Goal: Task Accomplishment & Management: Manage account settings

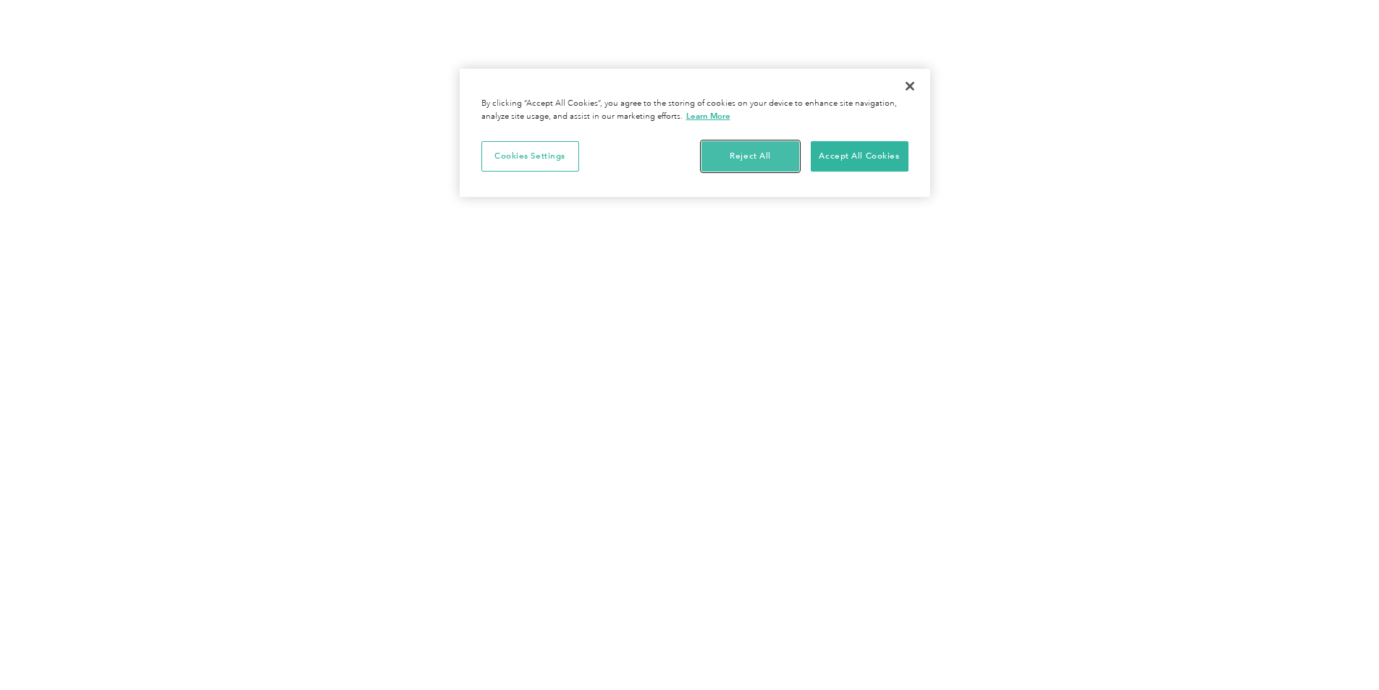
click at [750, 158] on button "Reject All" at bounding box center [750, 156] width 98 height 30
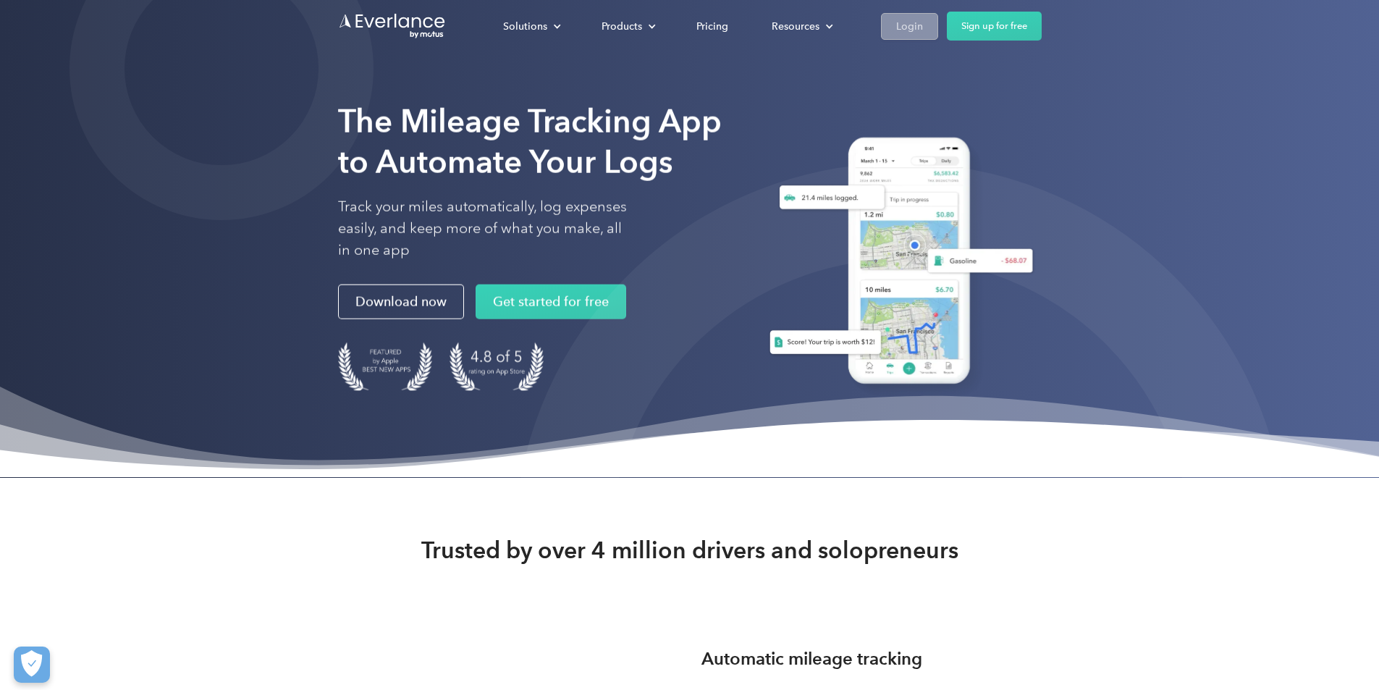
click at [923, 23] on div "Login" at bounding box center [909, 26] width 27 height 18
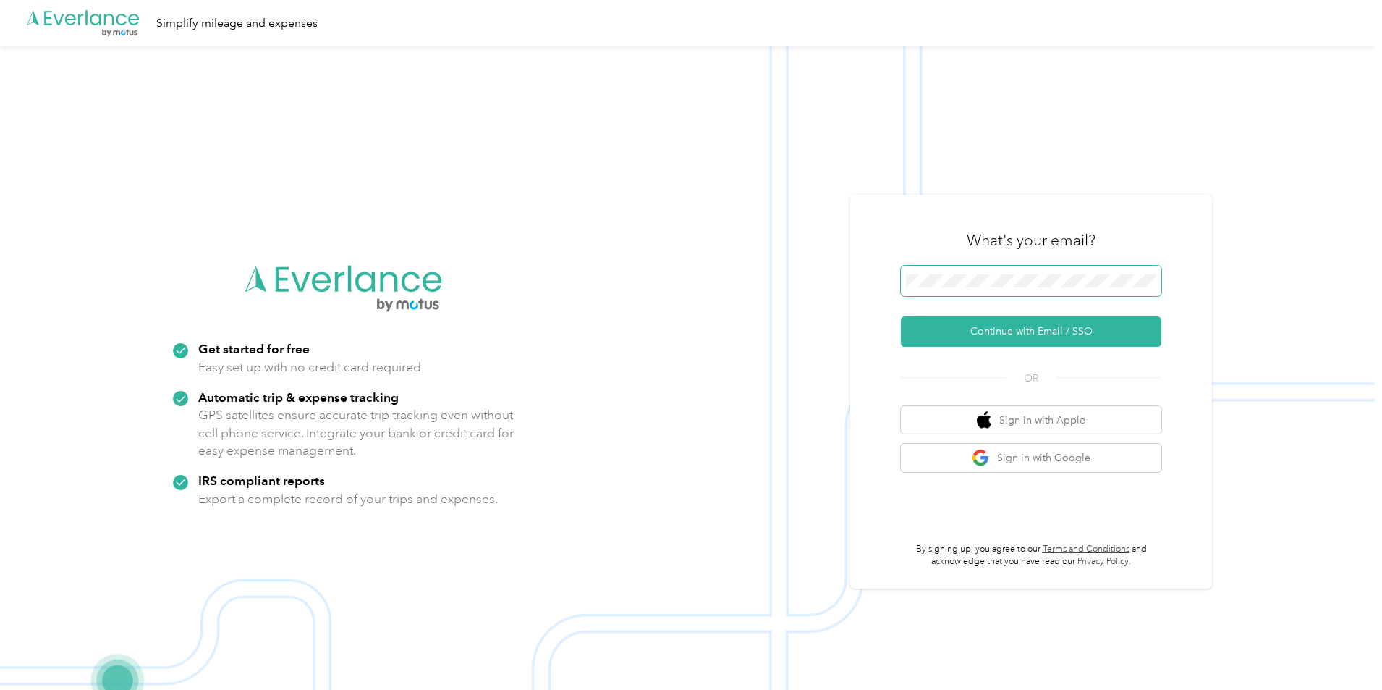
click at [1012, 272] on span at bounding box center [1031, 281] width 261 height 30
click at [999, 336] on button "Continue with Email / SSO" at bounding box center [1031, 331] width 261 height 30
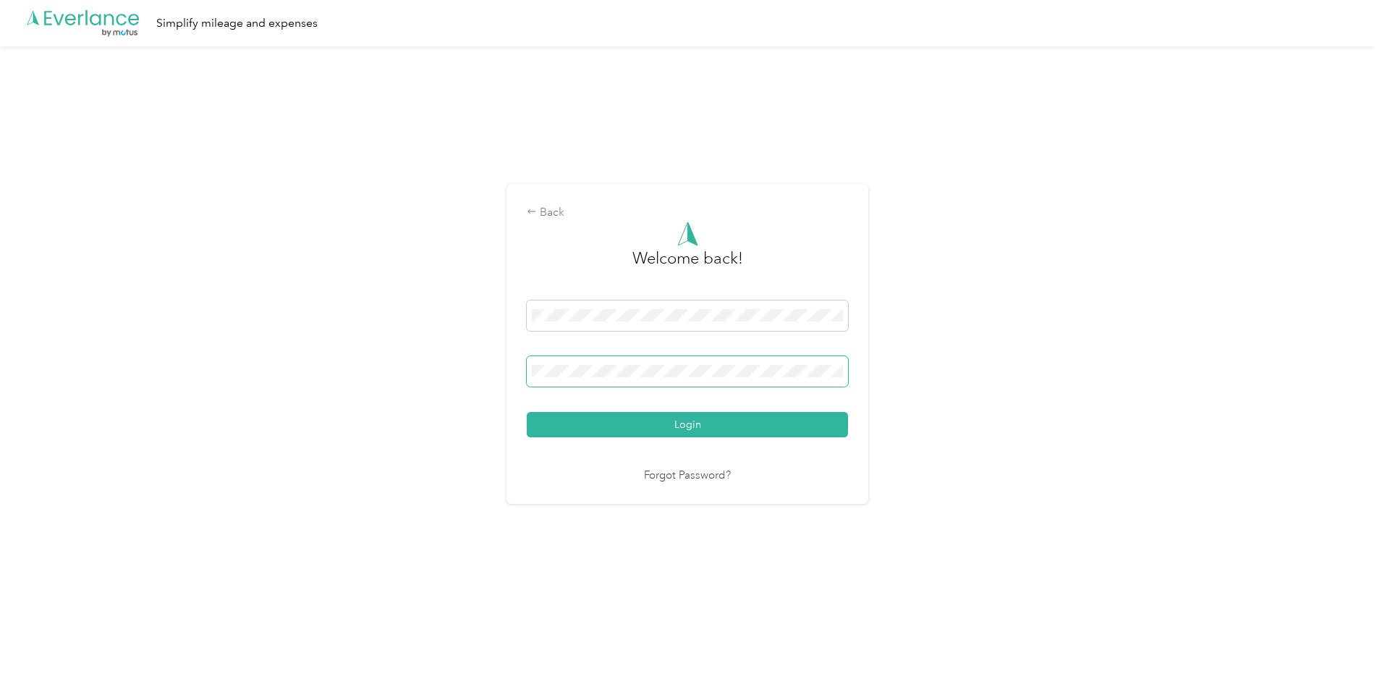
click at [680, 378] on span at bounding box center [687, 371] width 321 height 30
click at [527, 412] on button "Login" at bounding box center [687, 424] width 321 height 25
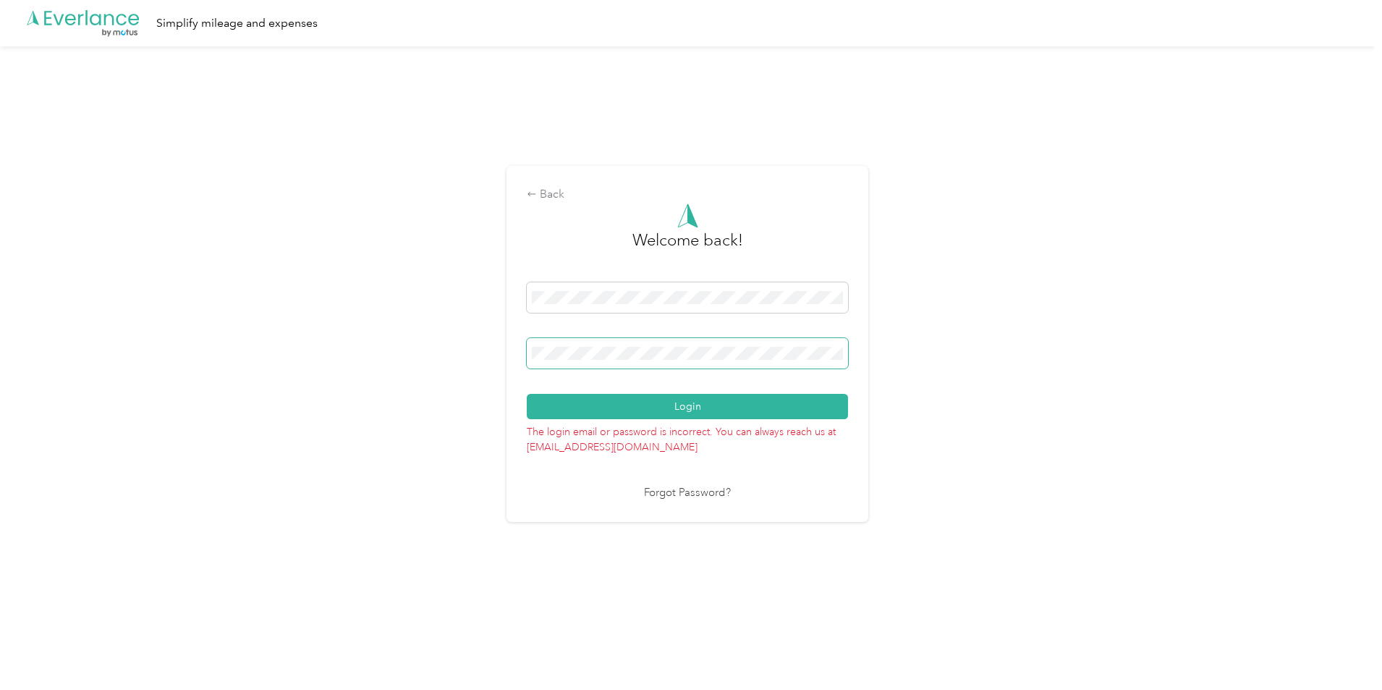
click at [440, 348] on div "Back Welcome back! Login The login email or password is incorrect. You can alwa…" at bounding box center [687, 349] width 1375 height 607
click at [527, 394] on button "Login" at bounding box center [687, 406] width 321 height 25
click at [433, 365] on div "Back Welcome back! Login The login email or password is incorrect. You can alwa…" at bounding box center [687, 349] width 1375 height 607
click at [527, 394] on button "Login" at bounding box center [687, 406] width 321 height 25
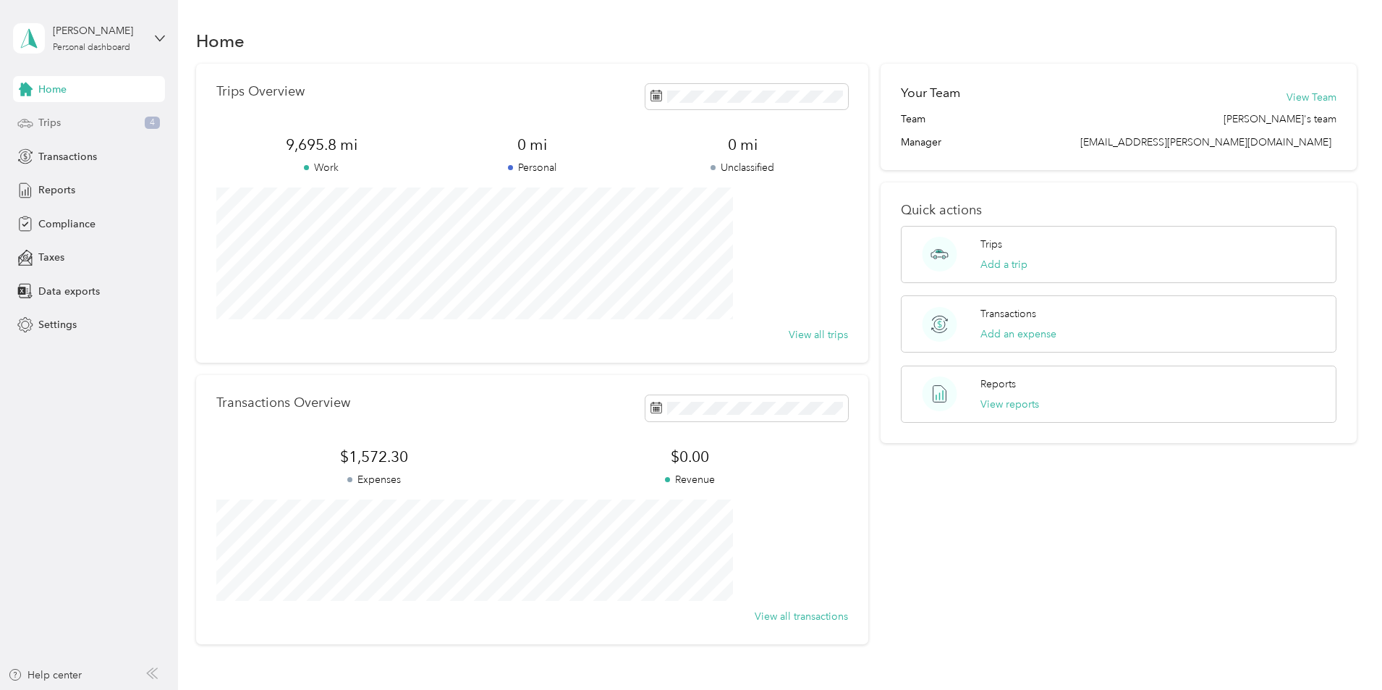
click at [56, 129] on span "Trips" at bounding box center [49, 122] width 22 height 15
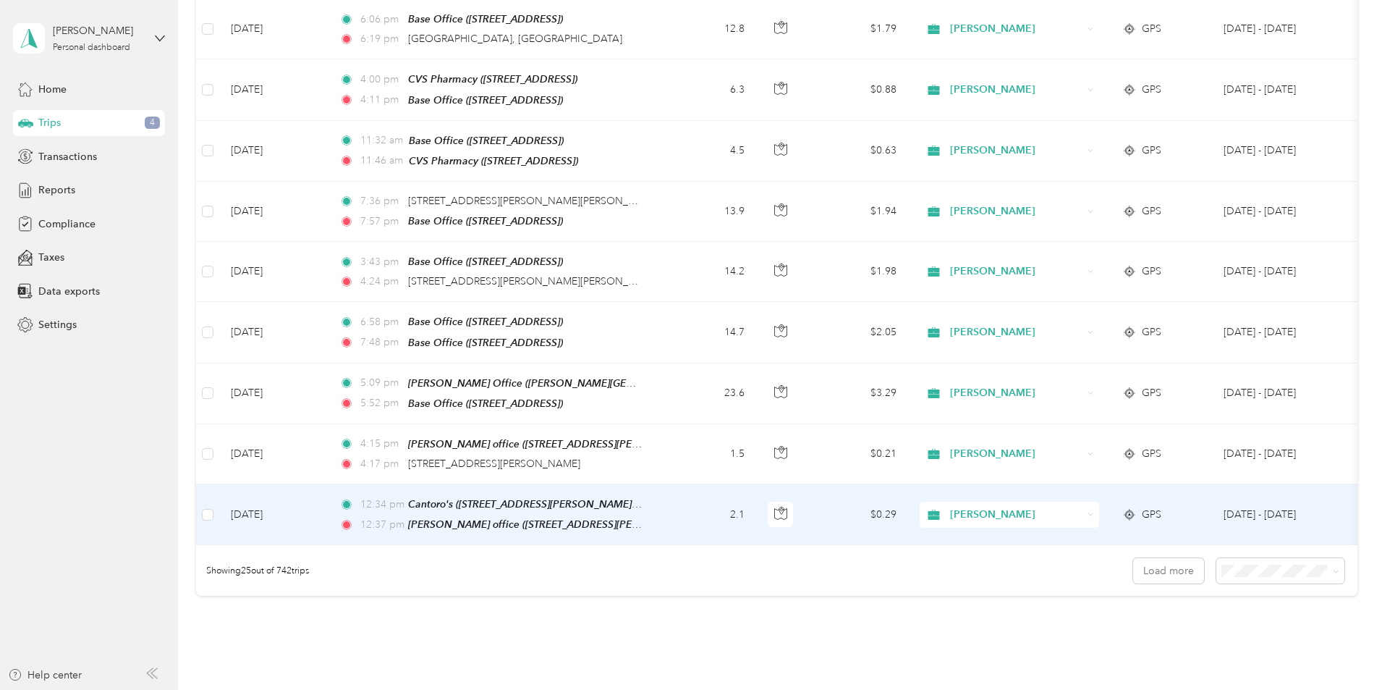
scroll to position [1230, 0]
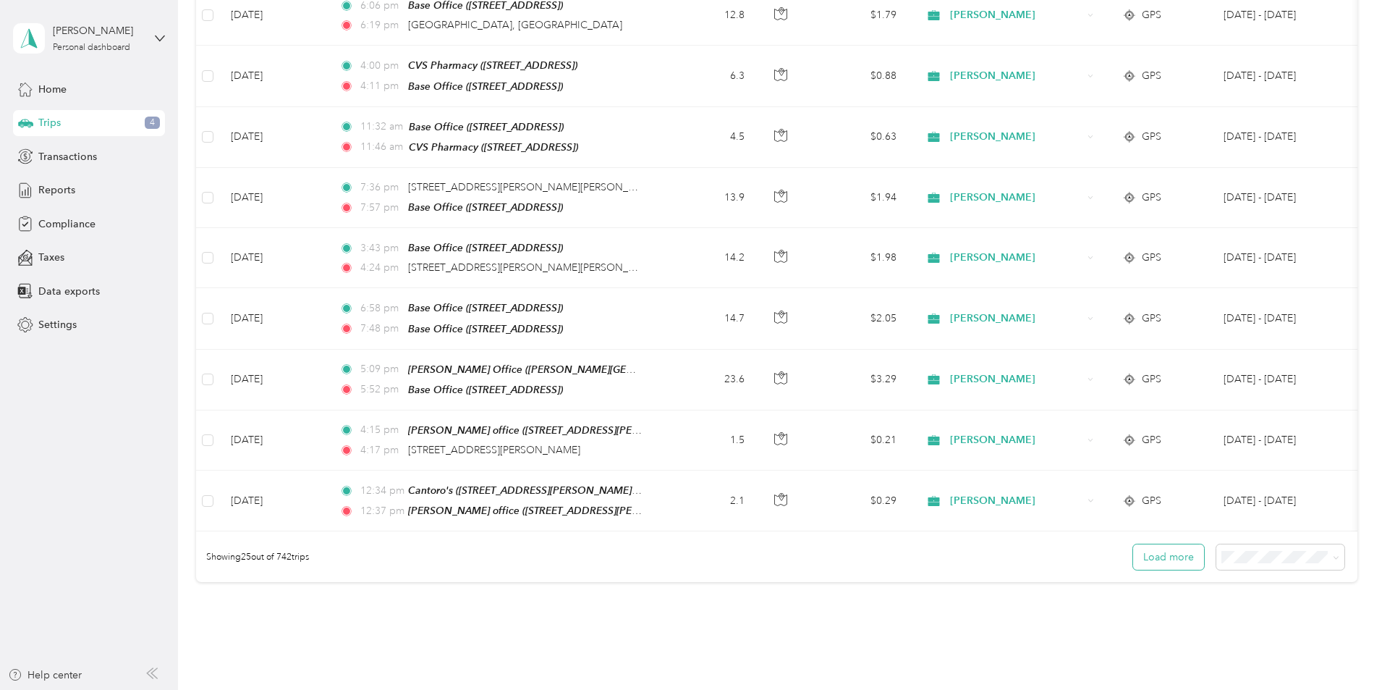
click at [1133, 544] on button "Load more" at bounding box center [1168, 556] width 71 height 25
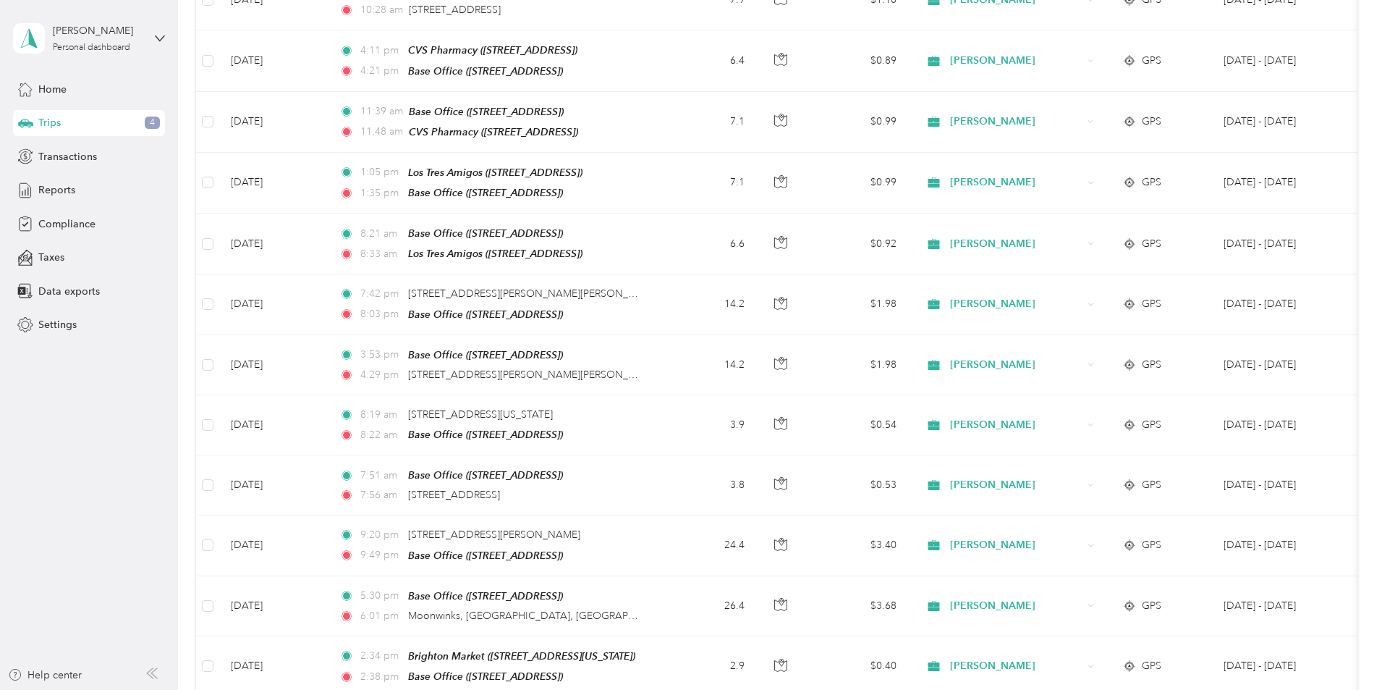
scroll to position [2792, 0]
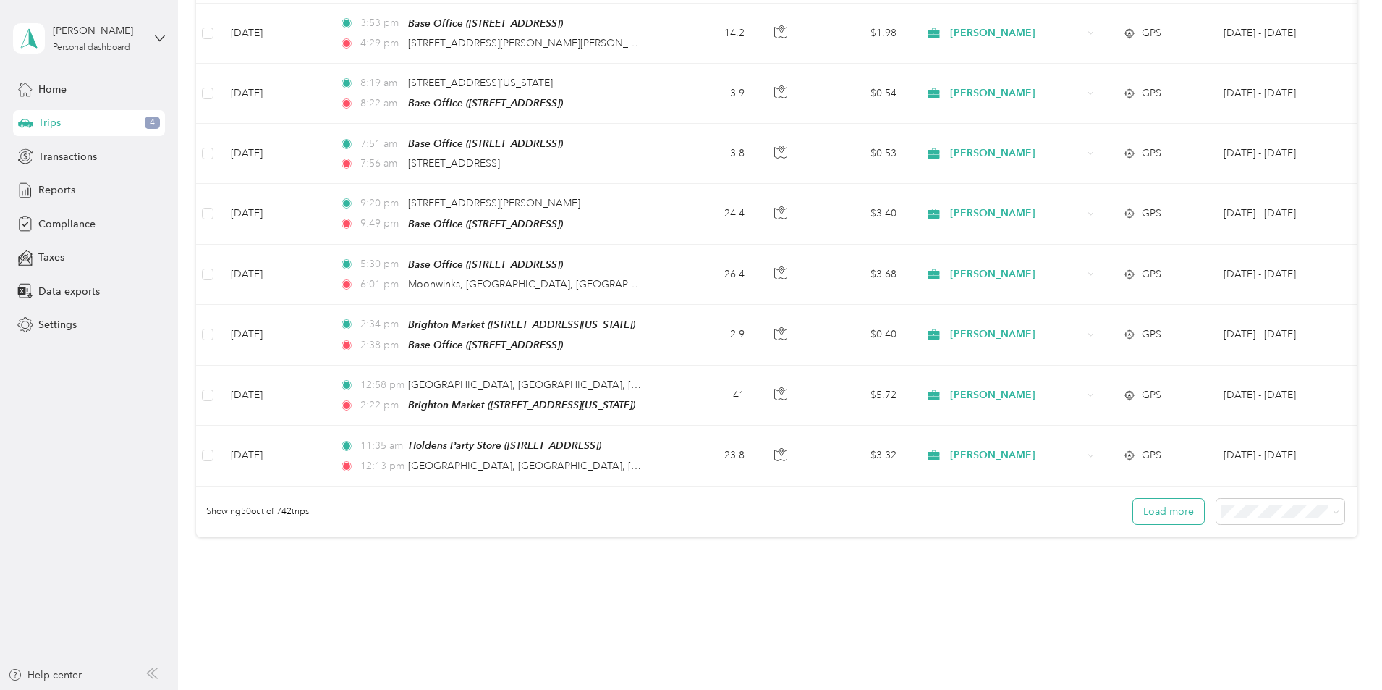
click at [1133, 499] on button "Load more" at bounding box center [1168, 511] width 71 height 25
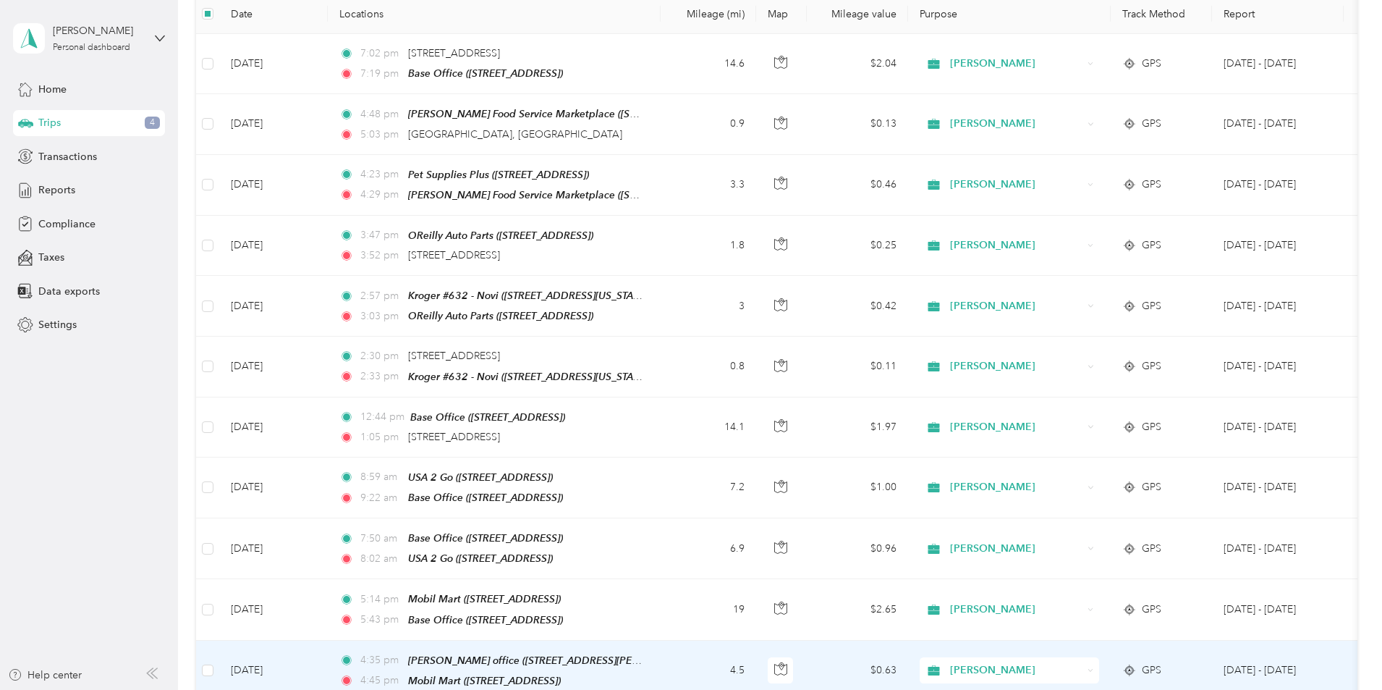
scroll to position [113, 0]
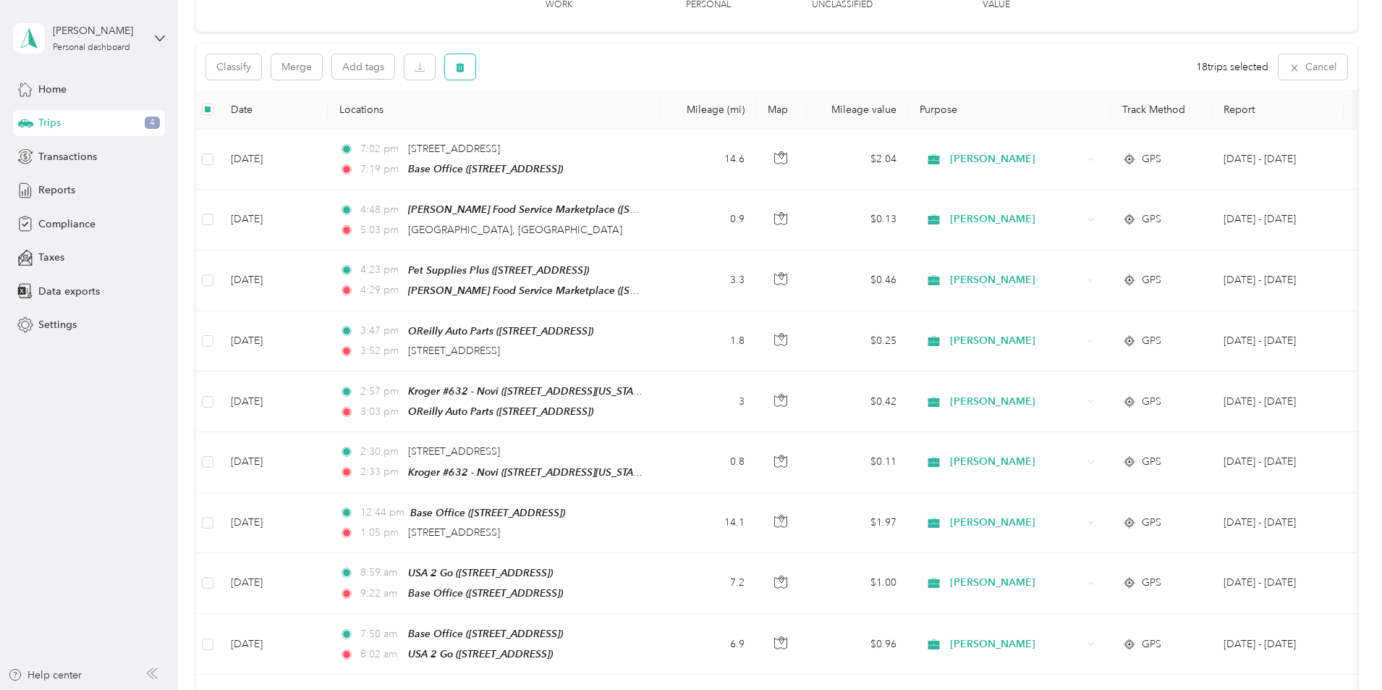
click at [465, 69] on icon "button" at bounding box center [460, 67] width 9 height 9
click at [659, 127] on button "Yes" at bounding box center [667, 127] width 28 height 23
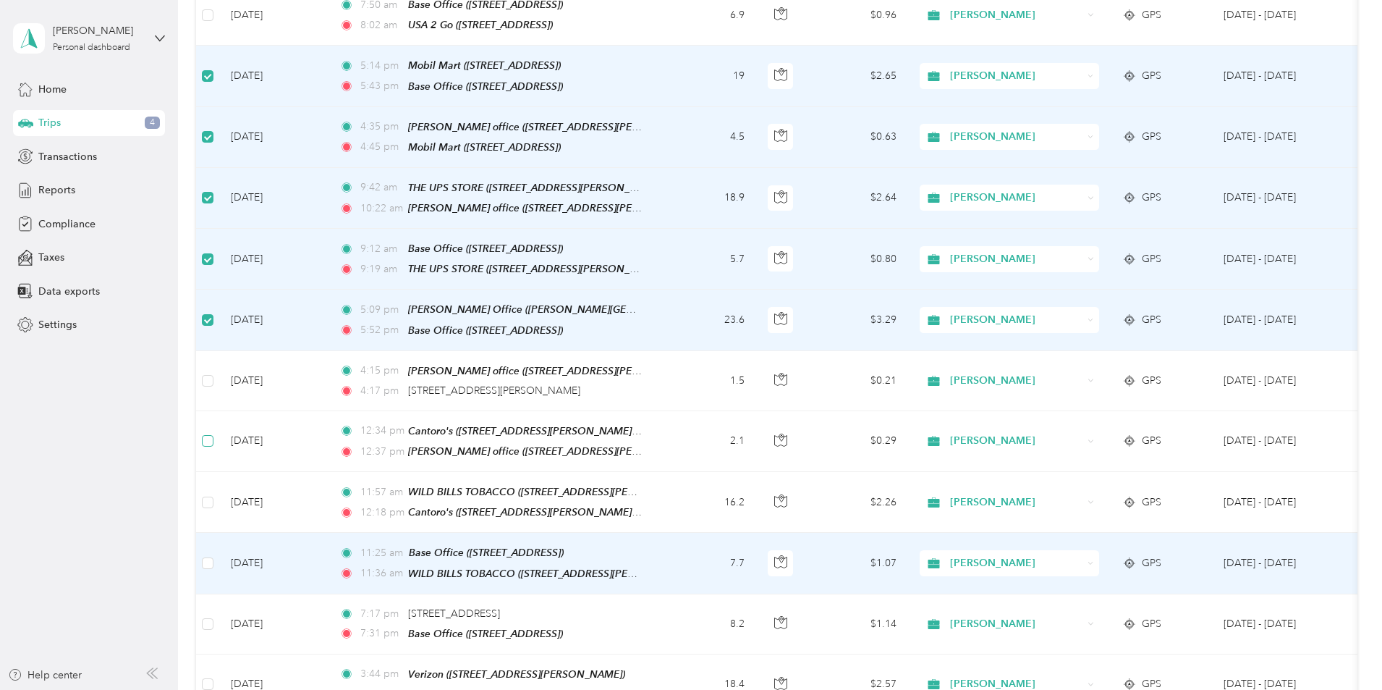
scroll to position [763, 0]
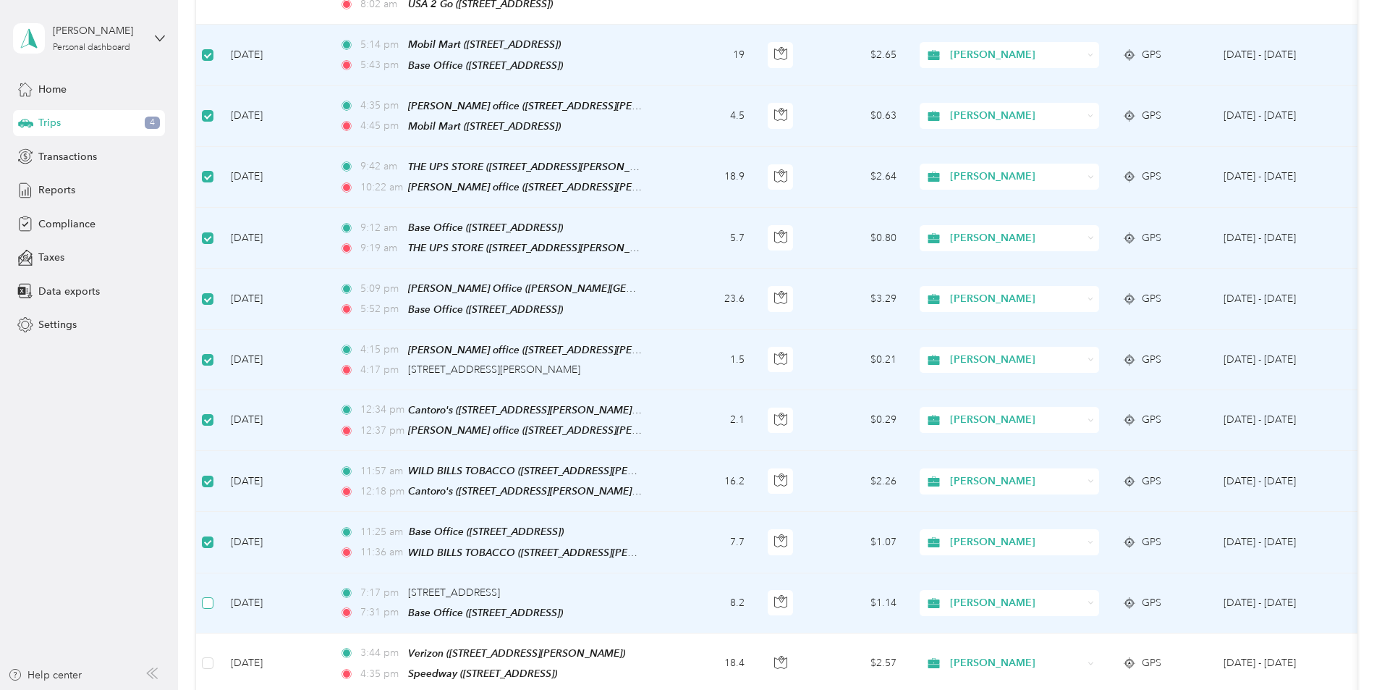
click at [213, 595] on label at bounding box center [208, 603] width 12 height 16
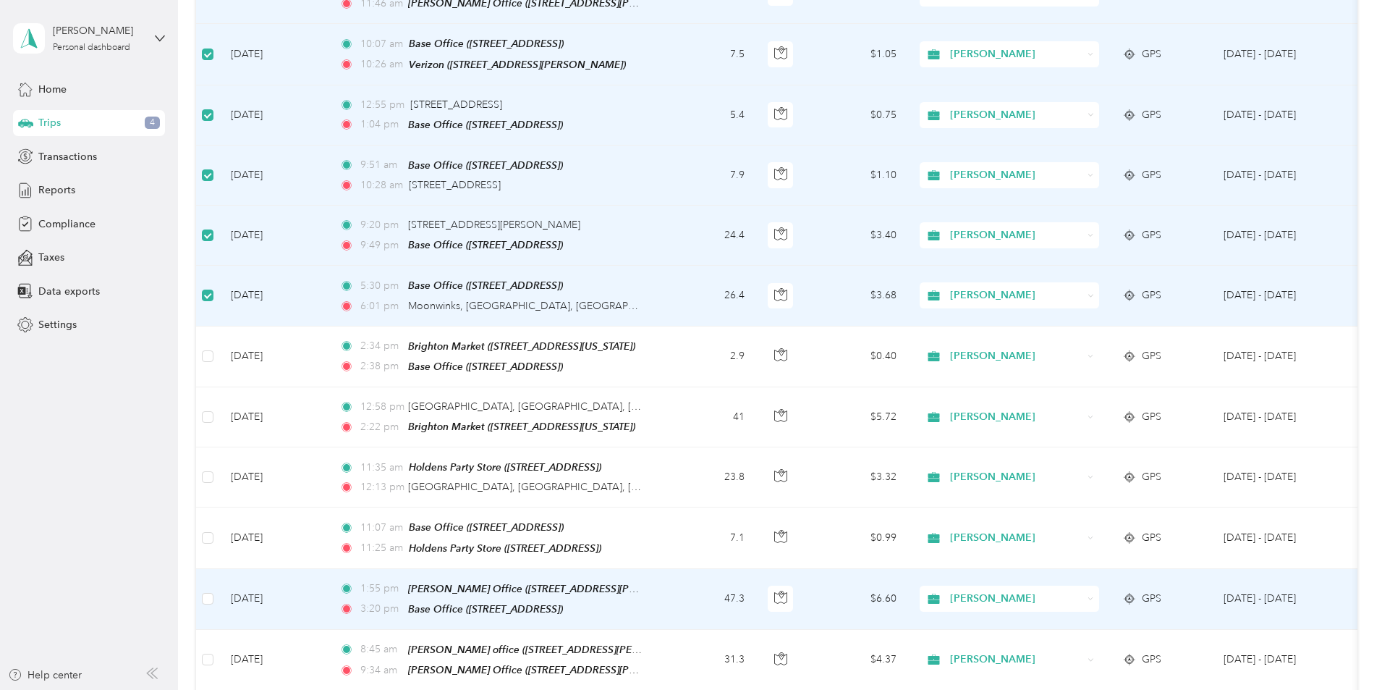
scroll to position [1848, 0]
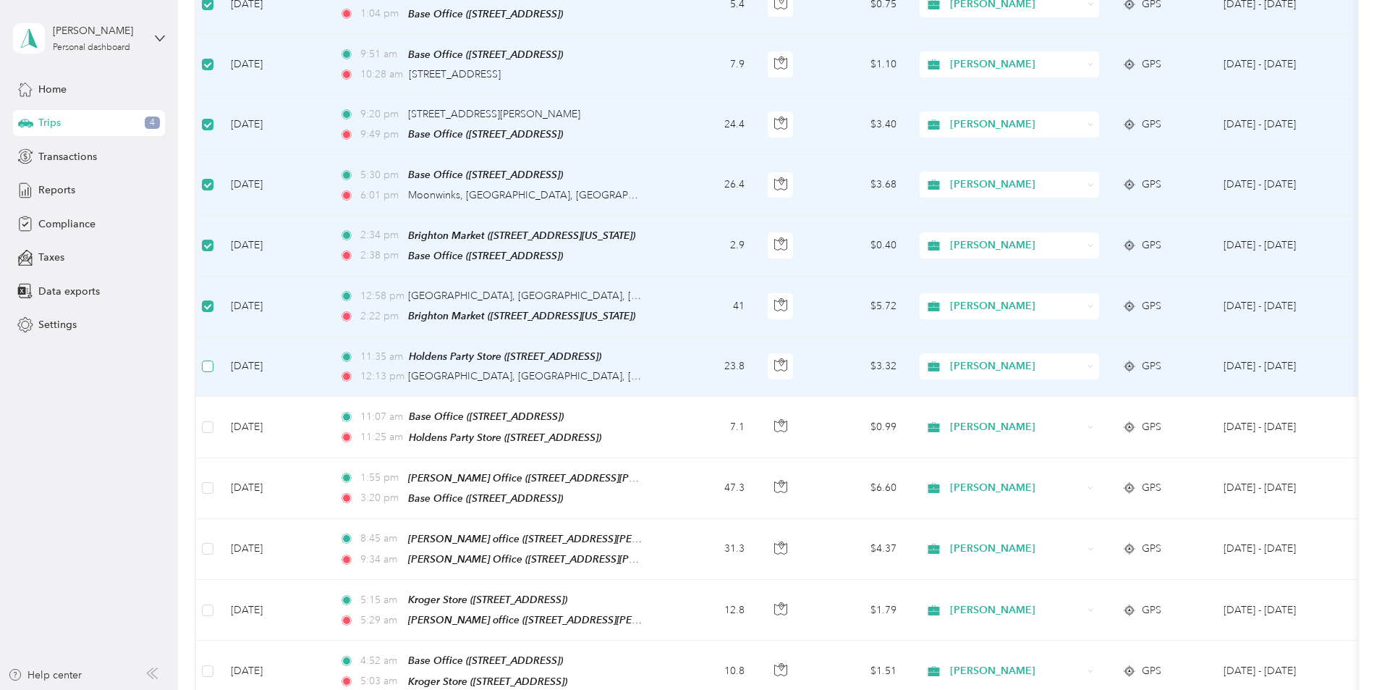
click at [213, 358] on label at bounding box center [208, 366] width 12 height 16
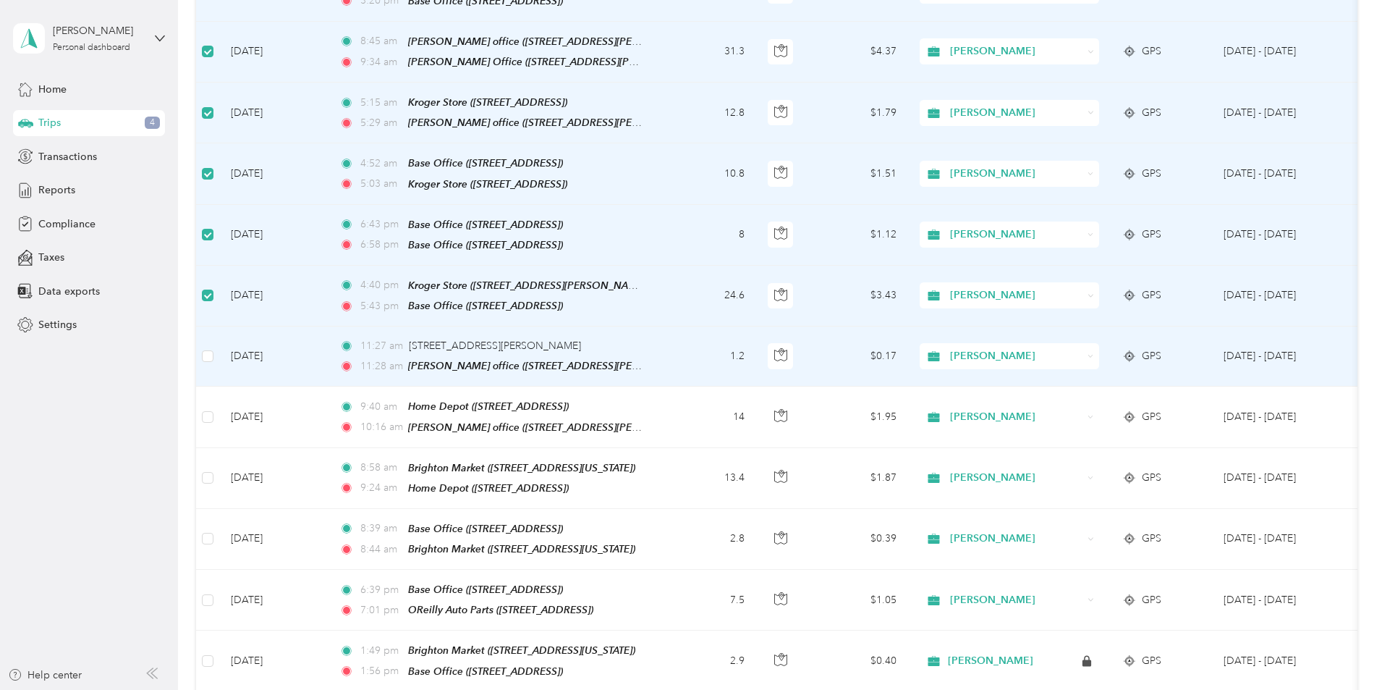
scroll to position [2355, 0]
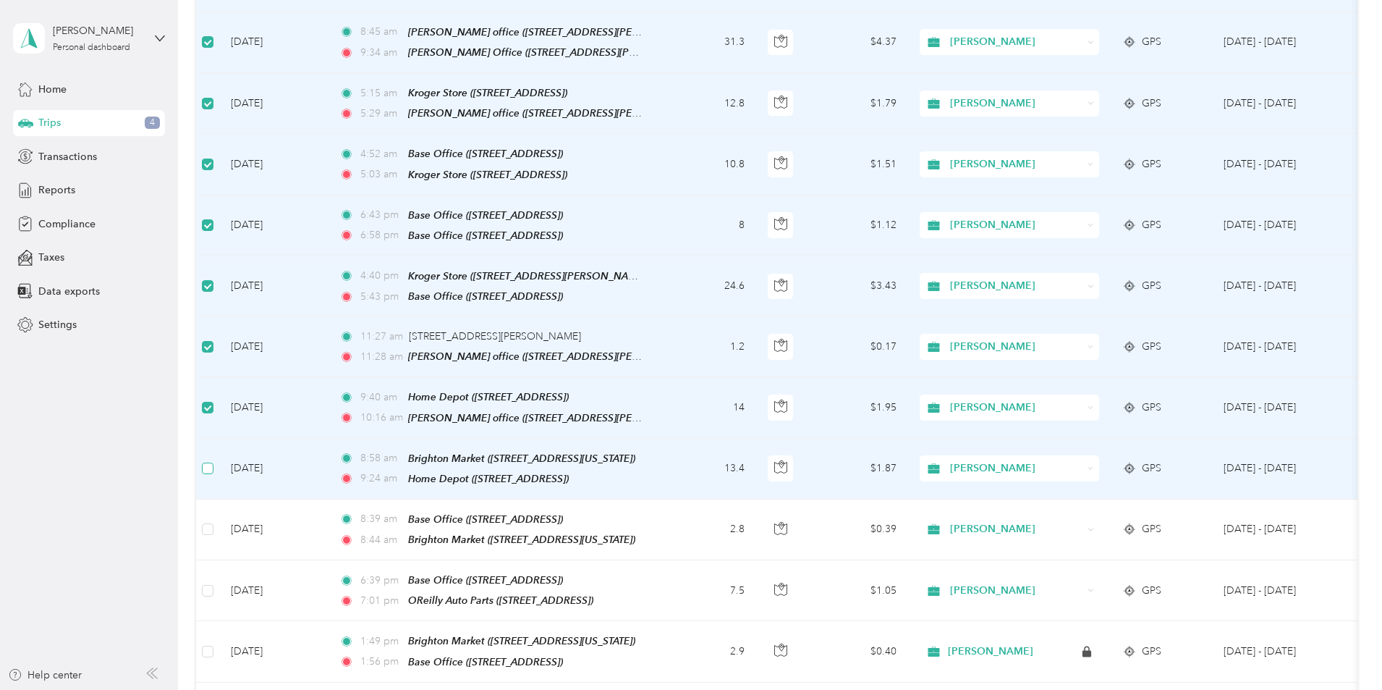
click at [213, 460] on label at bounding box center [208, 468] width 12 height 16
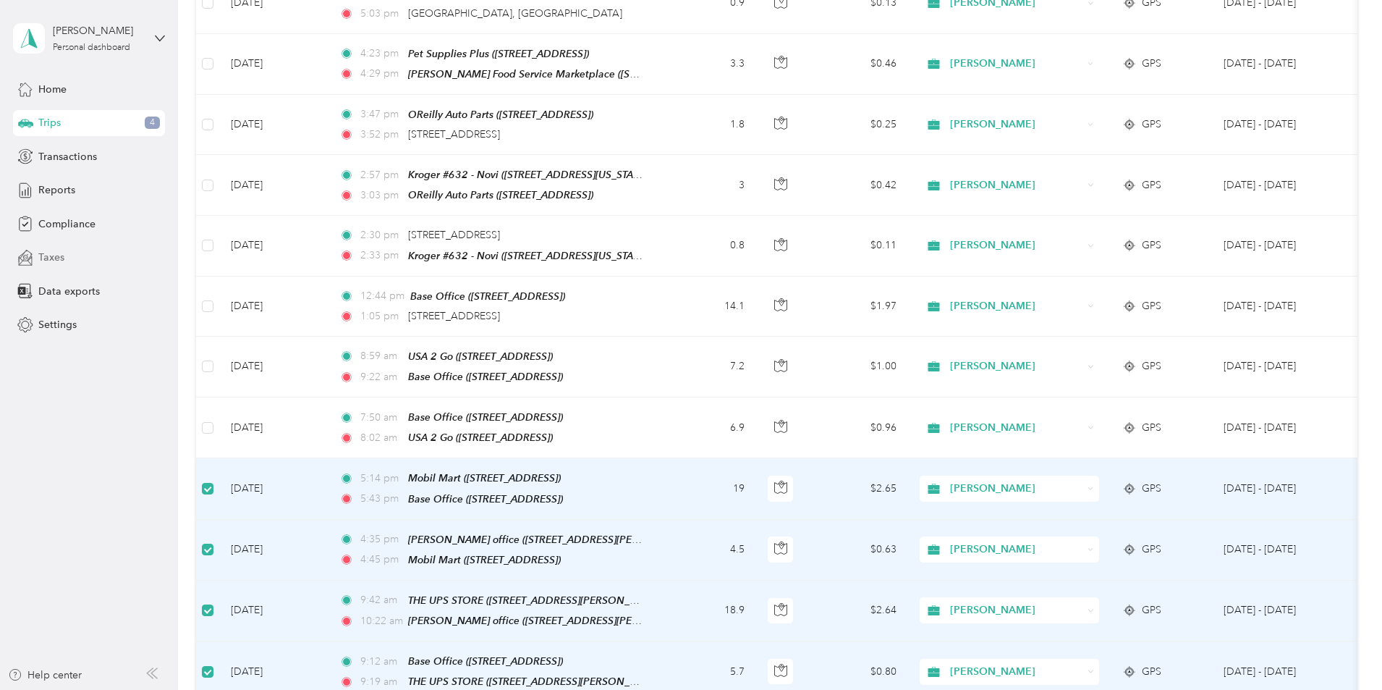
scroll to position [329, 0]
click at [68, 194] on span "Reports" at bounding box center [56, 189] width 37 height 15
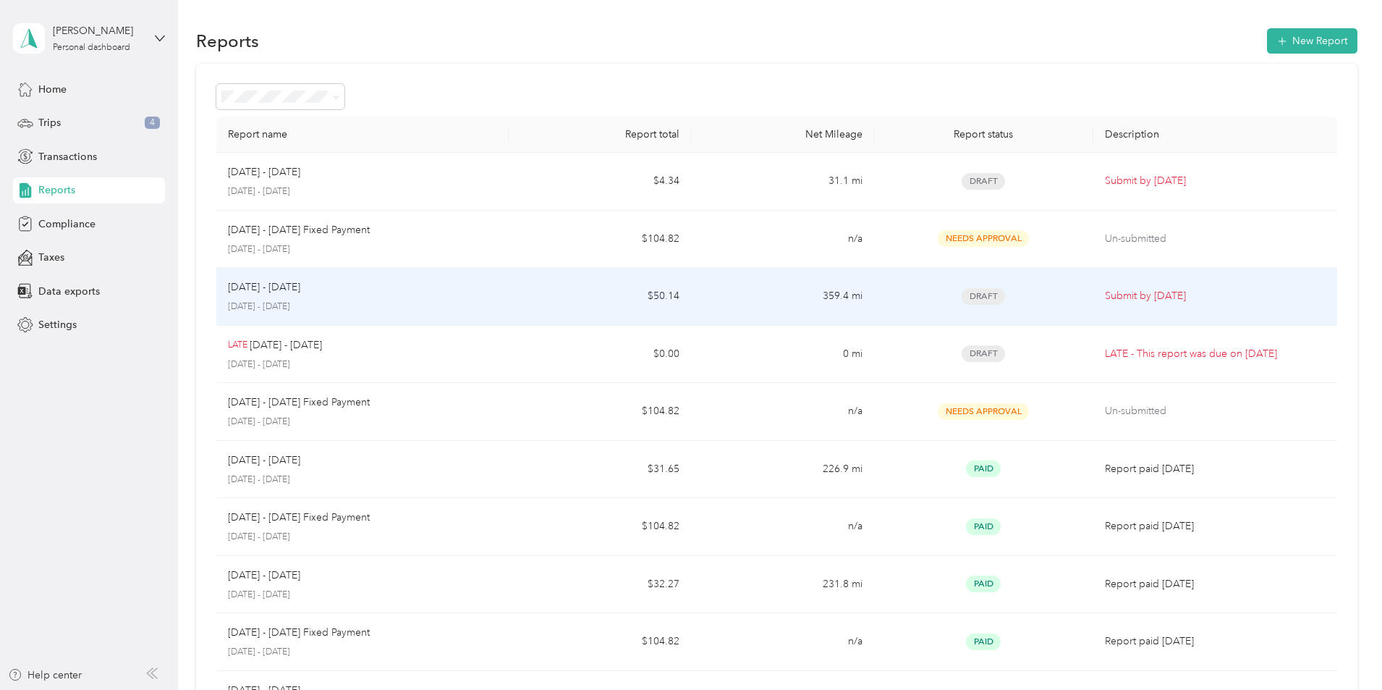
click at [300, 287] on p "[DATE] - [DATE]" at bounding box center [264, 287] width 72 height 16
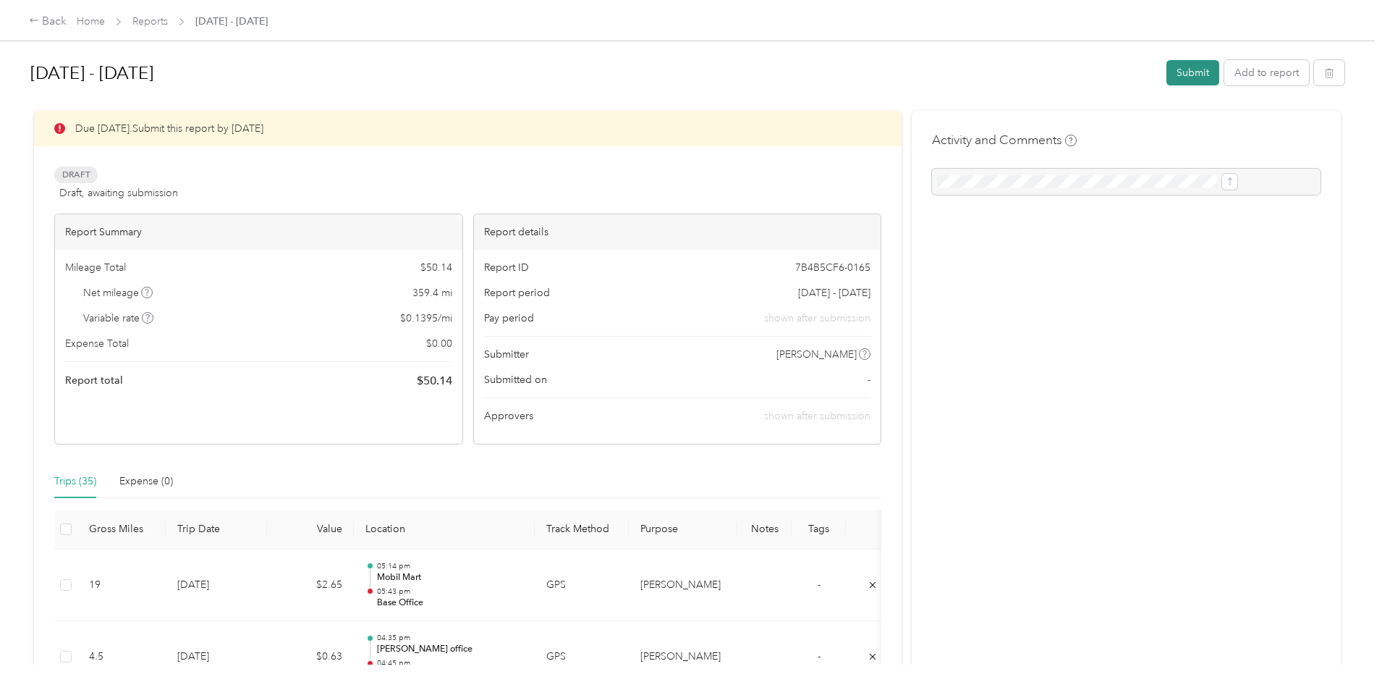
click at [1167, 79] on button "Submit" at bounding box center [1193, 72] width 53 height 25
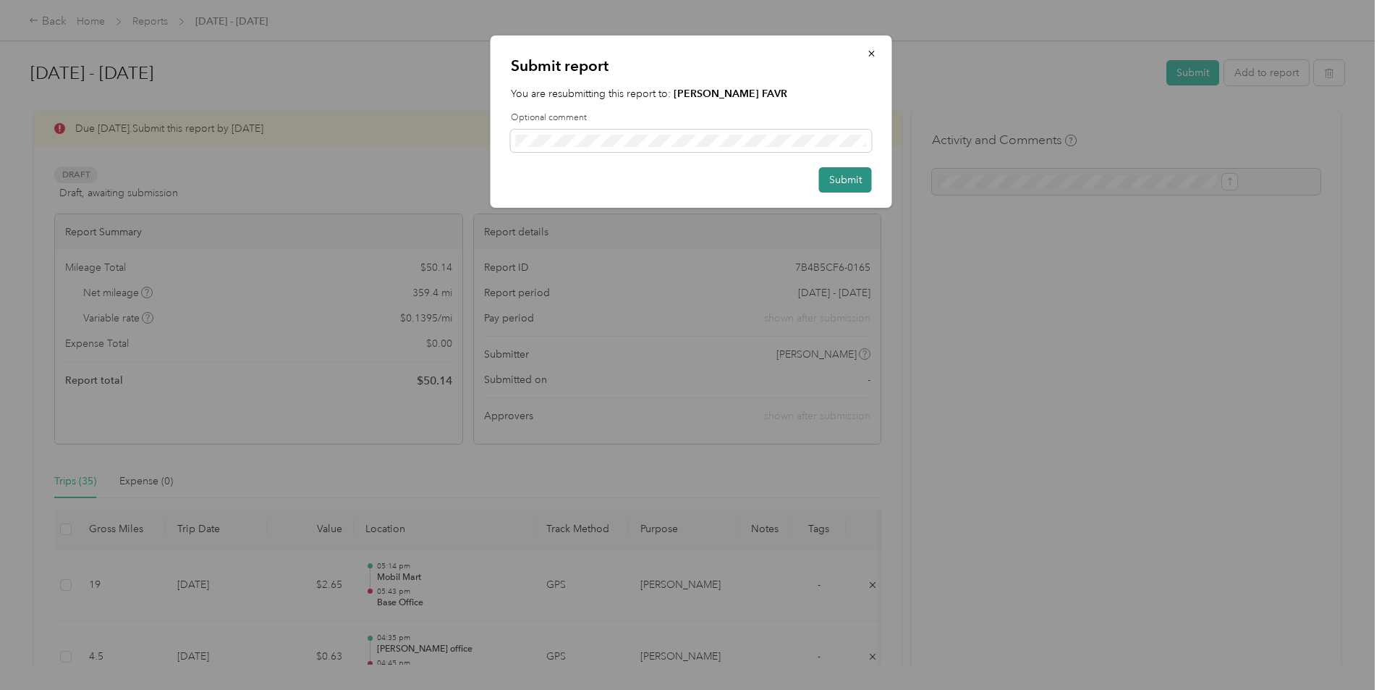
click at [847, 177] on button "Submit" at bounding box center [845, 179] width 53 height 25
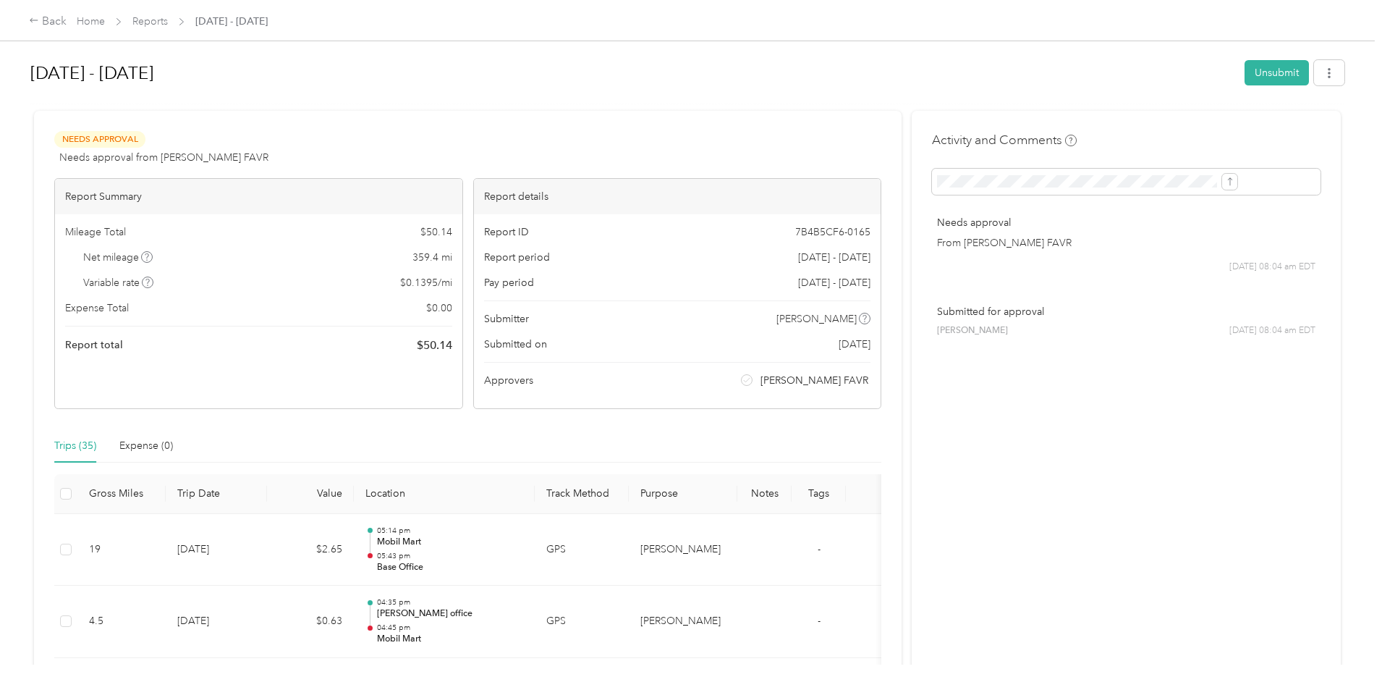
click at [1032, 43] on div "[DATE] - [DATE] Unsubmit Needs Approval Needs approval from [PERSON_NAME] FAVR …" at bounding box center [687, 332] width 1375 height 664
click at [492, 80] on h1 "[DATE] - [DATE]" at bounding box center [632, 73] width 1204 height 35
